Goal: Transaction & Acquisition: Book appointment/travel/reservation

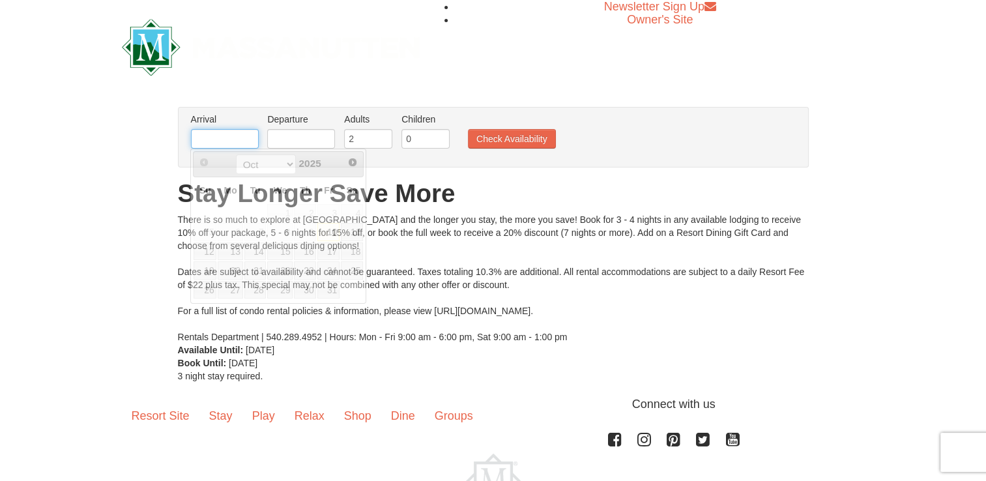
click at [237, 137] on input "text" at bounding box center [225, 139] width 68 height 20
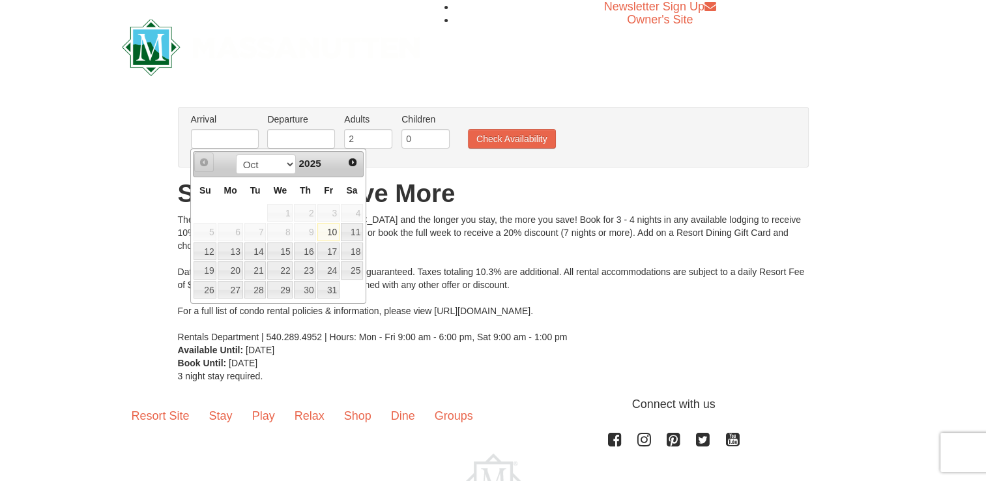
click at [201, 164] on span "Prev" at bounding box center [204, 162] width 10 height 10
click at [355, 161] on span "Next" at bounding box center [352, 162] width 10 height 10
click at [310, 271] on link "25" at bounding box center [305, 270] width 22 height 18
type input "[DATE]"
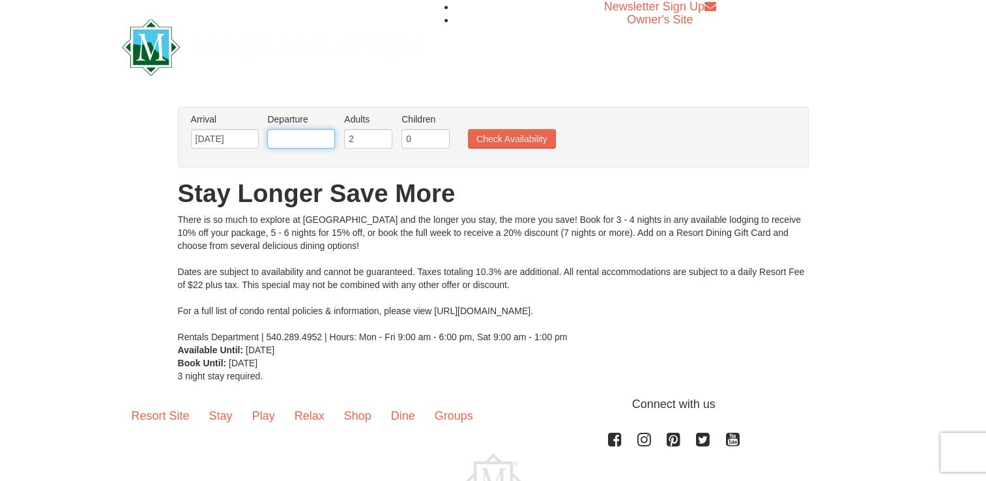
click at [318, 141] on input "text" at bounding box center [301, 139] width 68 height 20
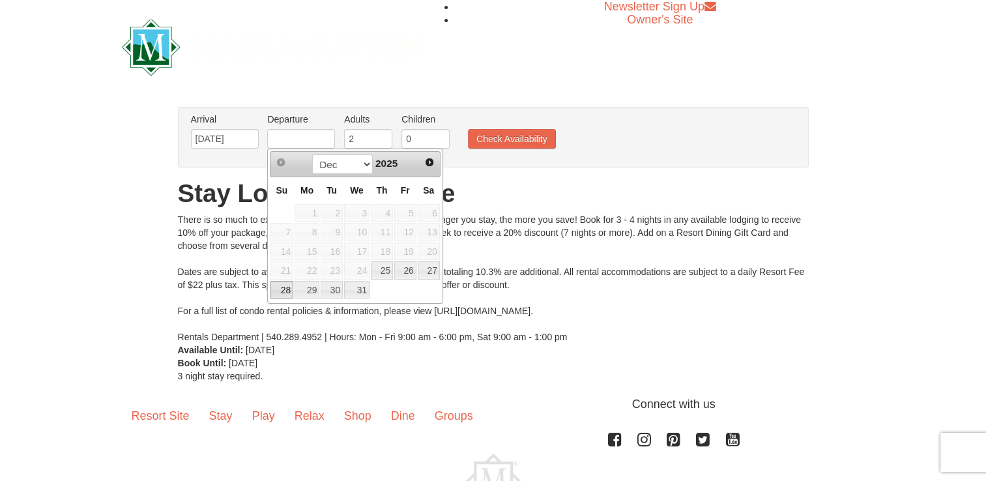
click at [273, 289] on link "28" at bounding box center [281, 290] width 23 height 18
type input "[DATE]"
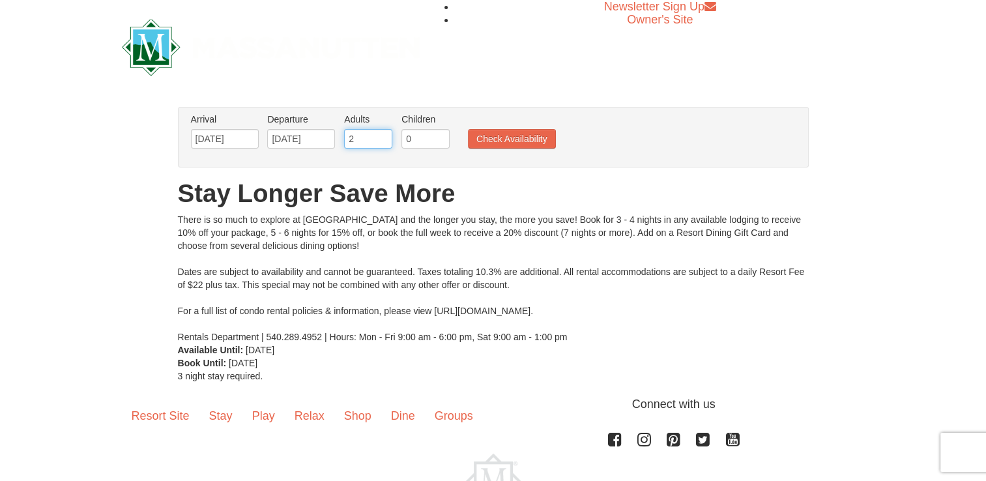
click at [358, 138] on input "2" at bounding box center [368, 139] width 48 height 20
type input "1"
click at [386, 145] on input "1" at bounding box center [368, 139] width 48 height 20
click at [417, 134] on input "0" at bounding box center [425, 139] width 48 height 20
type input "1"
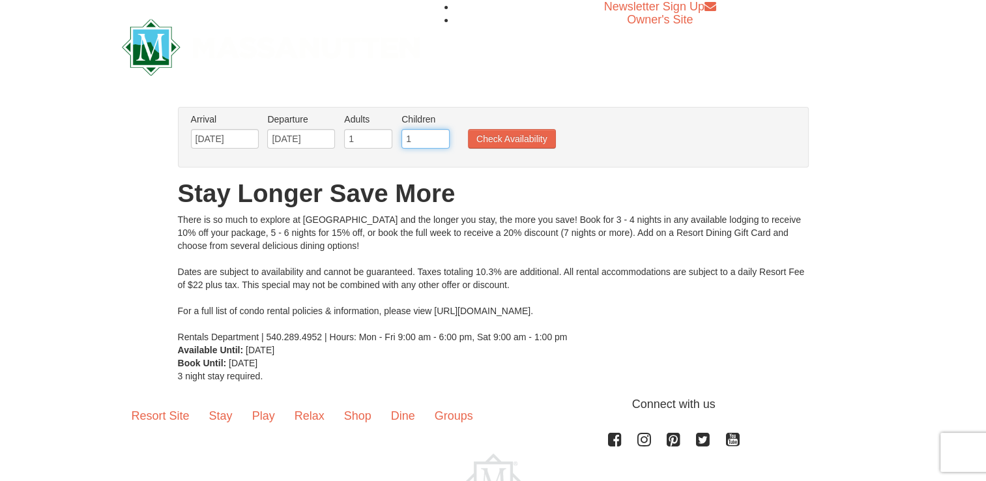
click at [438, 134] on input "1" at bounding box center [425, 139] width 48 height 20
click at [500, 137] on button "Check Availability" at bounding box center [512, 139] width 88 height 20
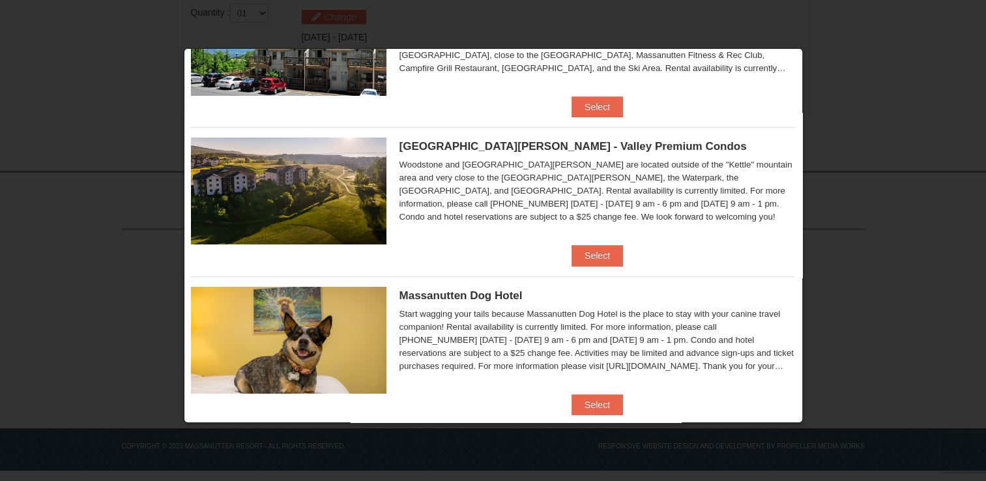
scroll to position [123, 0]
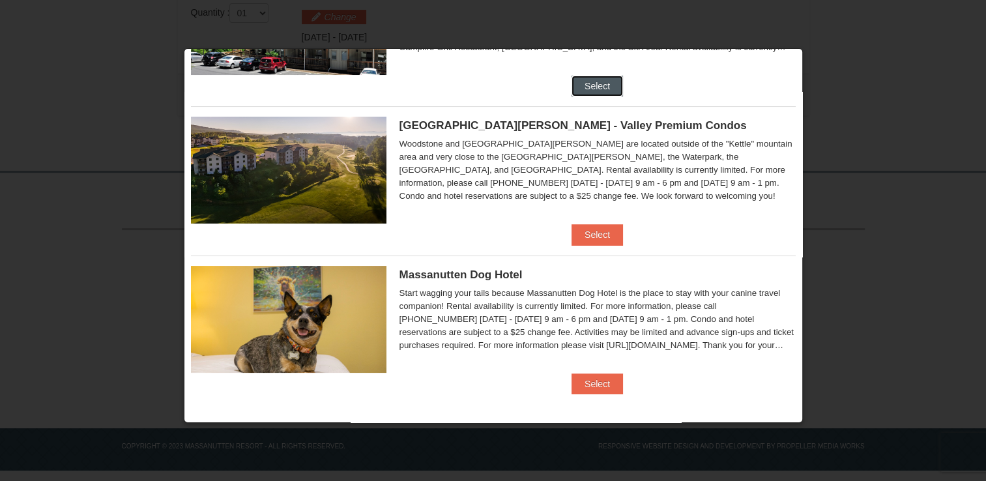
click at [603, 82] on button "Select" at bounding box center [597, 86] width 51 height 21
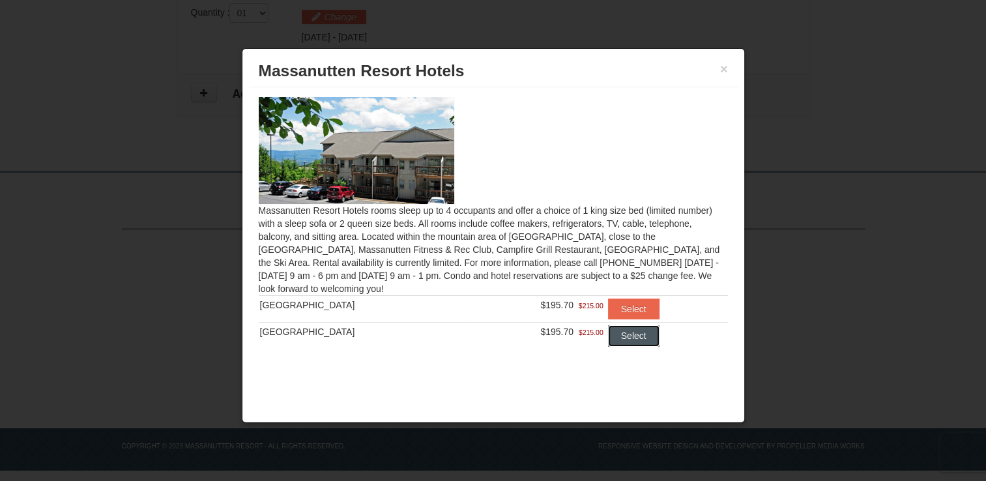
click at [620, 335] on button "Select" at bounding box center [633, 335] width 51 height 21
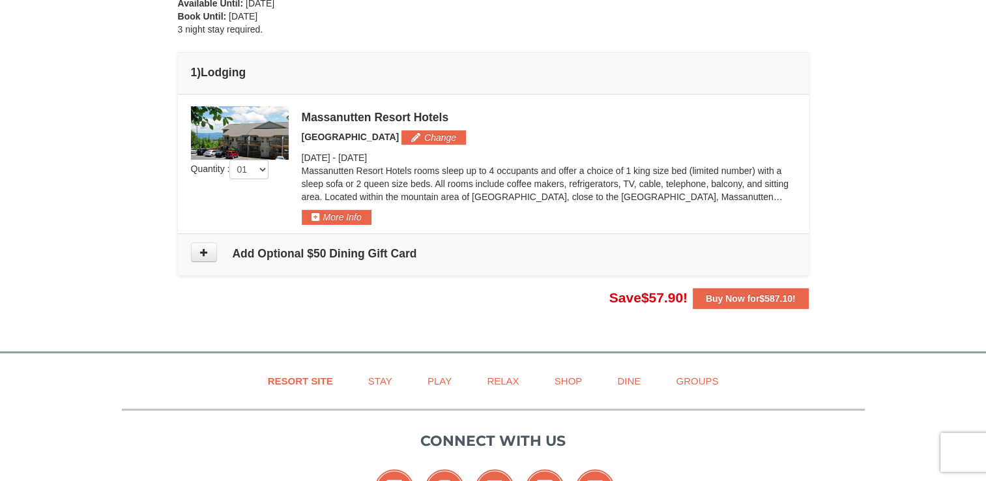
scroll to position [315, 0]
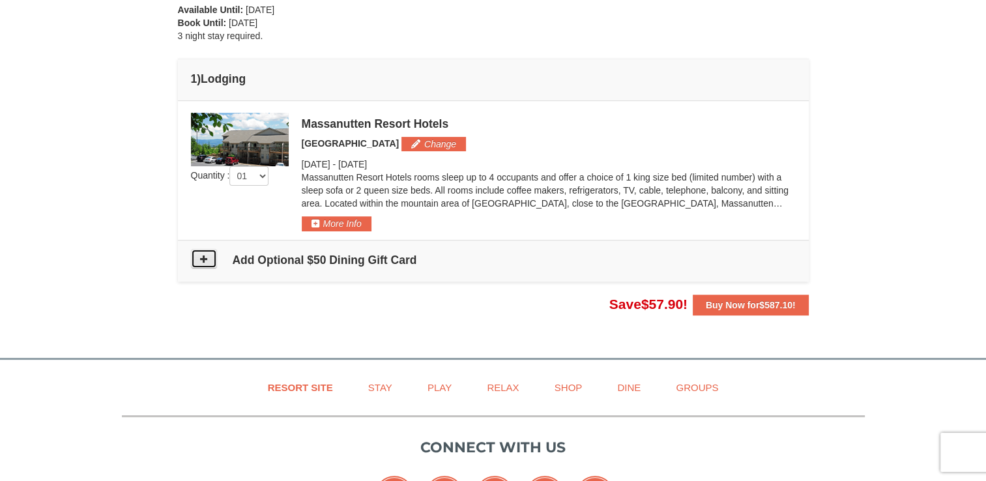
click at [209, 252] on button at bounding box center [204, 259] width 26 height 20
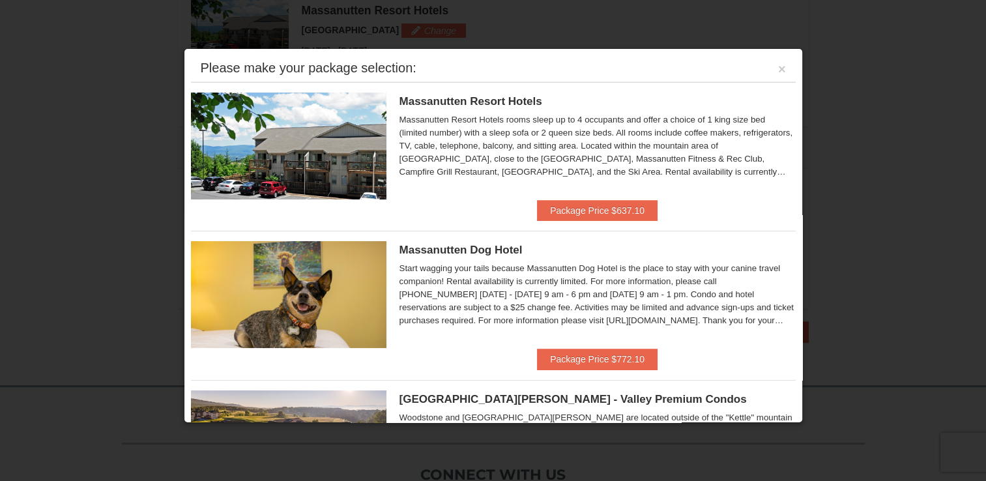
scroll to position [427, 0]
click at [778, 70] on button "×" at bounding box center [782, 69] width 8 height 13
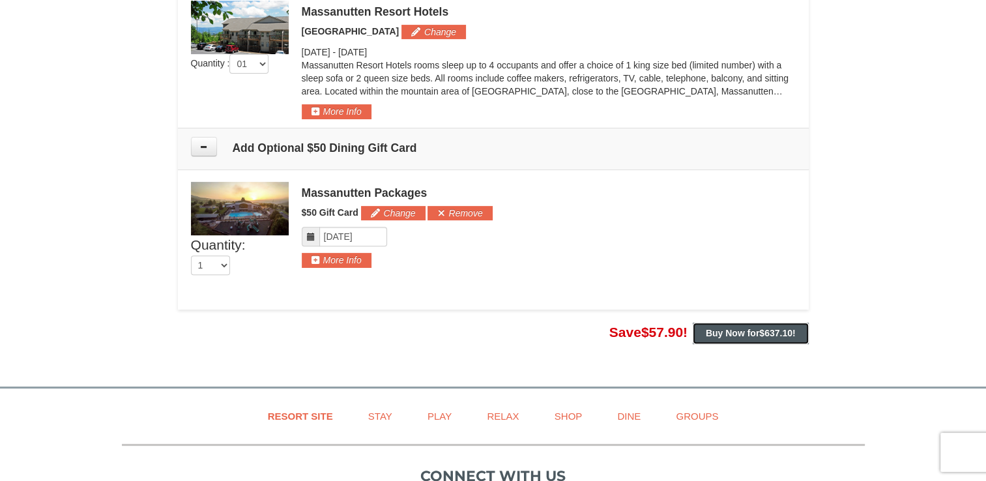
click at [743, 334] on strong "Buy Now for $637.10 !" at bounding box center [751, 333] width 90 height 10
